Goal: Participate in discussion: Engage in conversation with other users on a specific topic

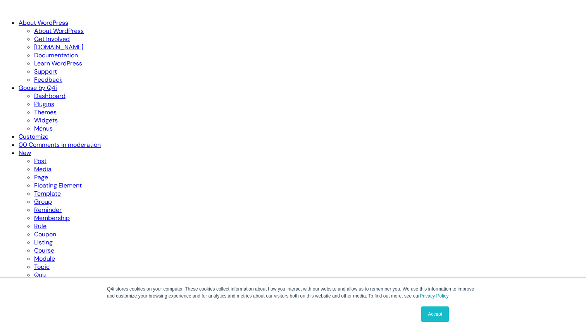
click at [34, 92] on link "Dashboard" at bounding box center [49, 96] width 31 height 8
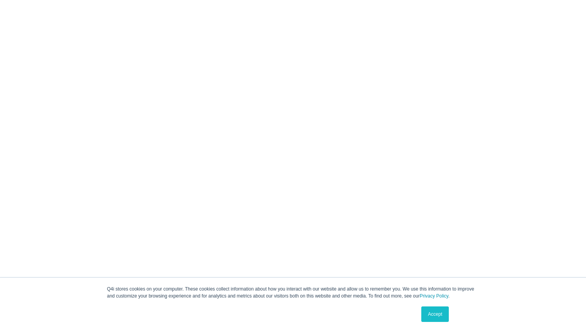
click at [438, 309] on link "Accept" at bounding box center [434, 313] width 27 height 15
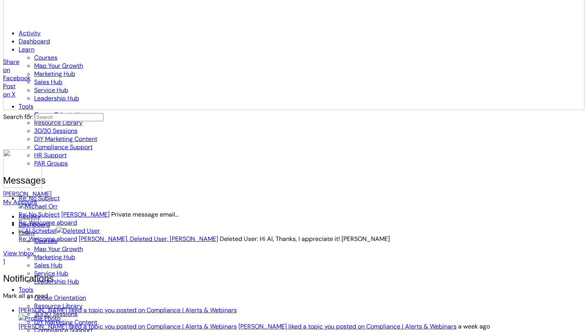
scroll to position [1199, 0]
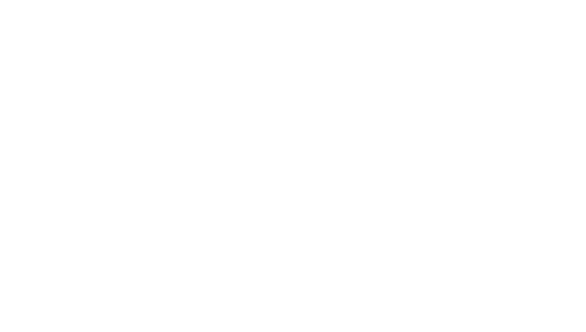
scroll to position [1485, 0]
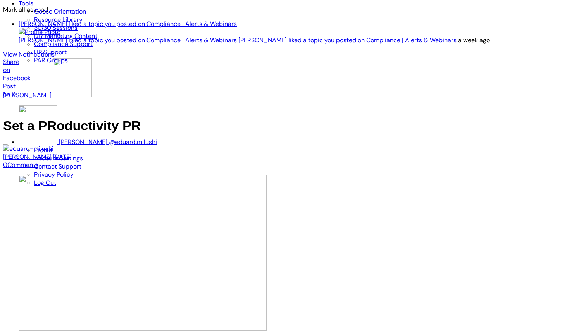
type textarea "Hello World!"
type input "Please Wait..."
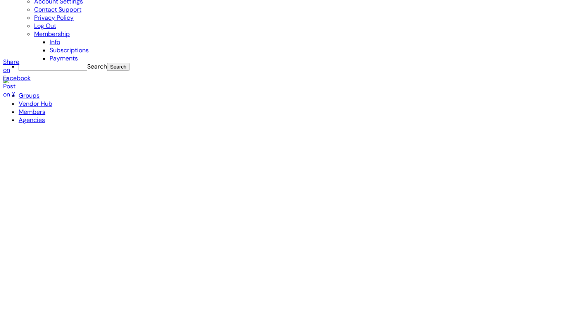
scroll to position [642, 0]
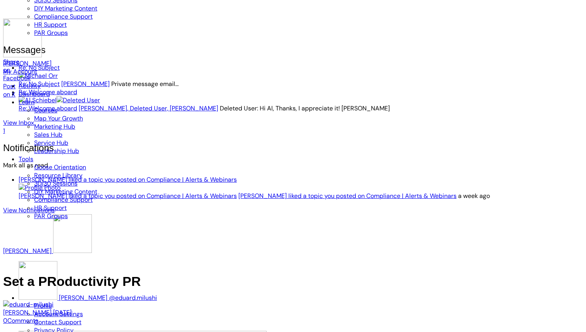
scroll to position [1330, 0]
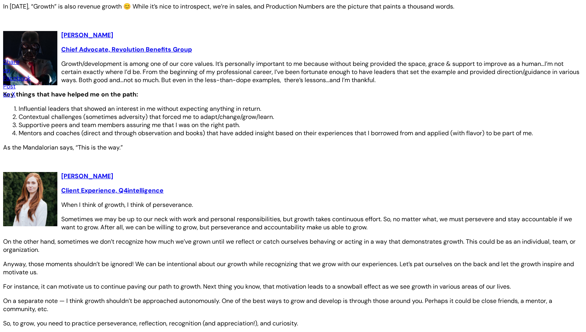
scroll to position [2415, 0]
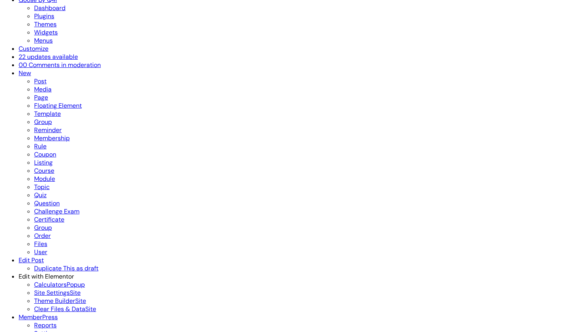
scroll to position [0, 0]
